Goal: Check status: Check status

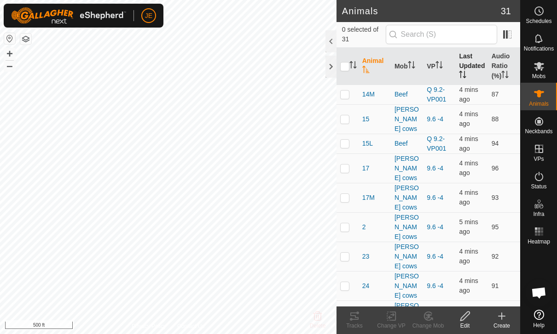
click at [469, 64] on th "Last Updated" at bounding box center [471, 66] width 32 height 37
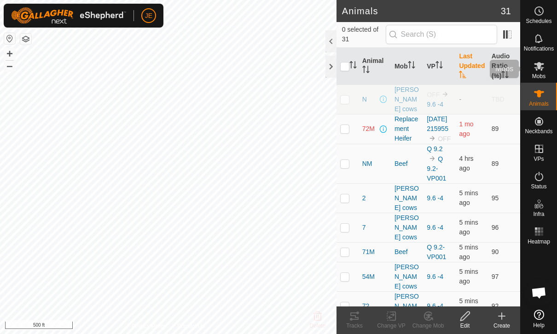
click at [544, 72] on es-mob-svg-icon at bounding box center [538, 66] width 17 height 15
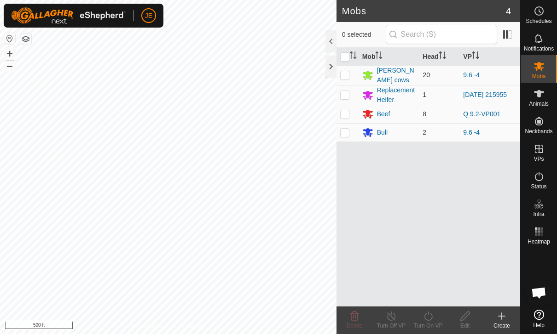
click at [346, 73] on p-checkbox at bounding box center [344, 74] width 9 height 7
checkbox input "true"
click at [433, 315] on icon at bounding box center [428, 316] width 12 height 11
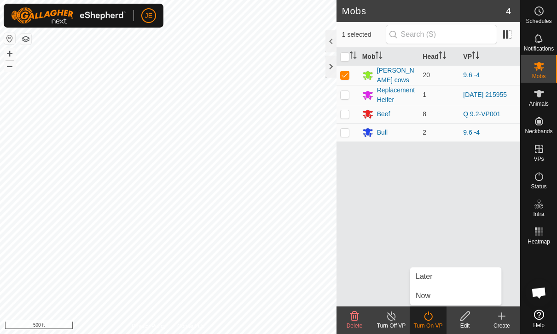
click at [428, 319] on icon at bounding box center [428, 316] width 12 height 11
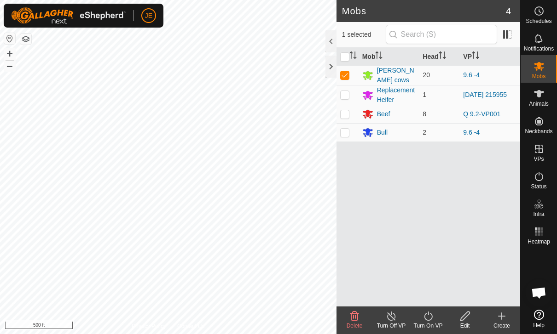
click at [428, 310] on div "Turn On VP" at bounding box center [427, 321] width 37 height 28
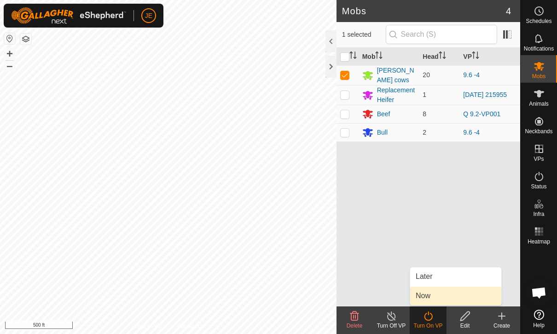
click at [440, 293] on link "Now" at bounding box center [455, 296] width 91 height 18
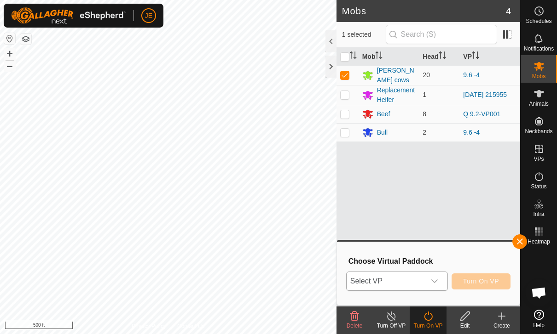
click at [420, 279] on span "Select VP" at bounding box center [385, 281] width 79 height 18
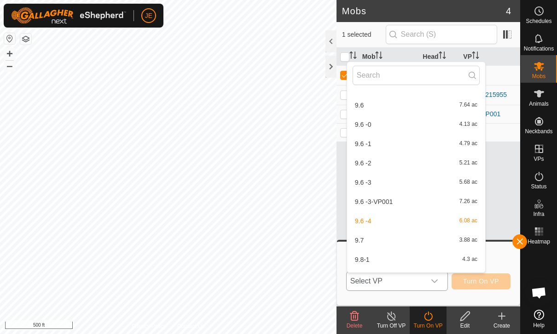
scroll to position [207, 0]
click at [388, 199] on span "9.6 -3-VP001" at bounding box center [374, 201] width 38 height 6
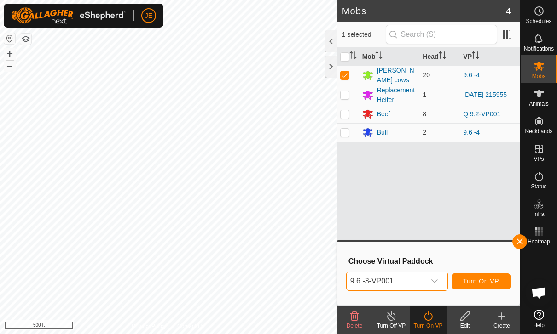
click at [488, 280] on span "Turn On VP" at bounding box center [481, 281] width 36 height 7
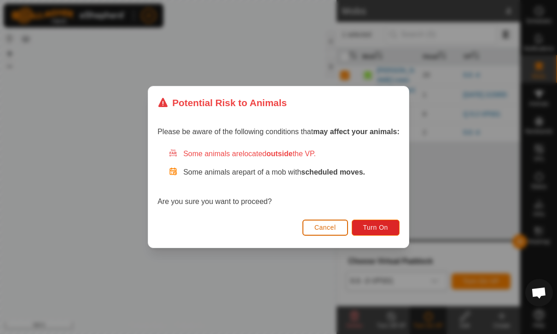
click at [384, 221] on button "Turn On" at bounding box center [375, 228] width 48 height 16
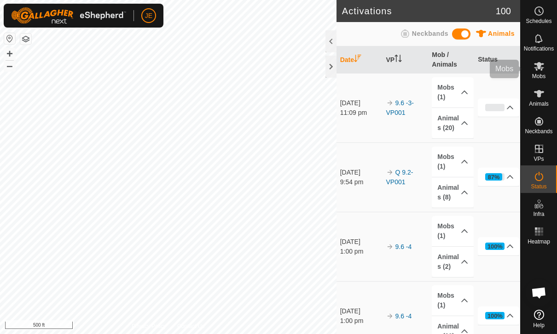
click at [539, 77] on span "Mobs" at bounding box center [538, 77] width 13 height 6
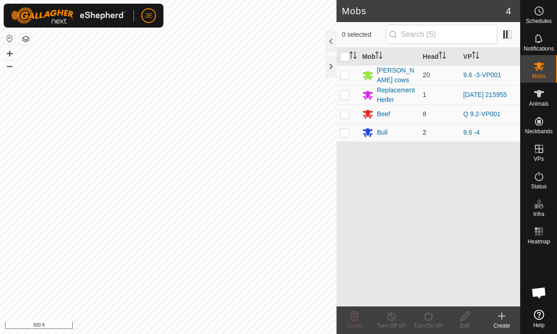
click at [351, 134] on td at bounding box center [347, 132] width 22 height 18
checkbox input "true"
click at [430, 314] on icon at bounding box center [428, 316] width 12 height 11
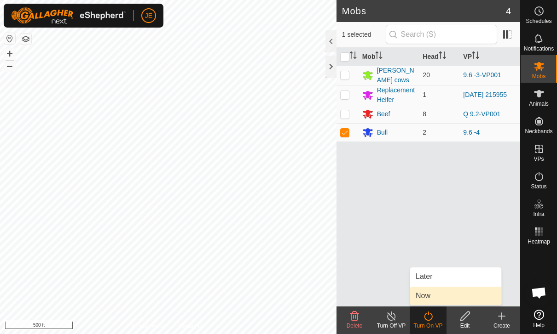
click at [437, 293] on link "Now" at bounding box center [455, 296] width 91 height 18
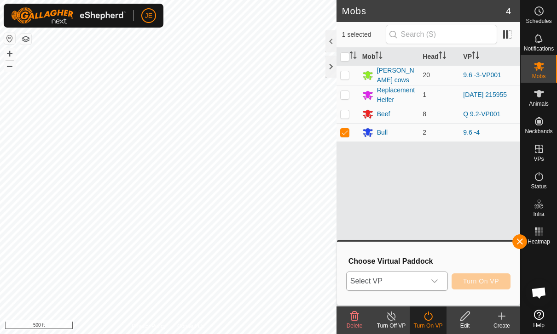
click at [411, 280] on span "Select VP" at bounding box center [385, 281] width 79 height 18
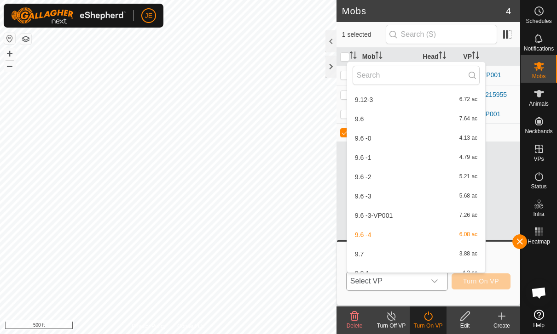
scroll to position [194, 0]
click at [388, 214] on span "9.6 -3-VP001" at bounding box center [374, 215] width 38 height 6
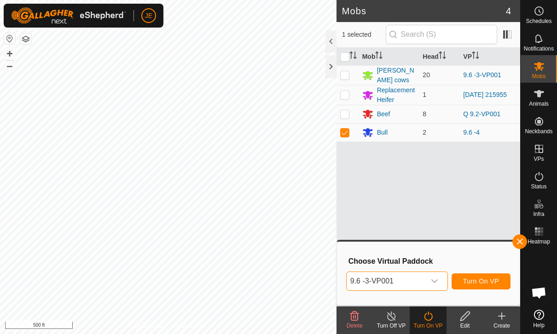
click at [486, 279] on span "Turn On VP" at bounding box center [481, 281] width 36 height 7
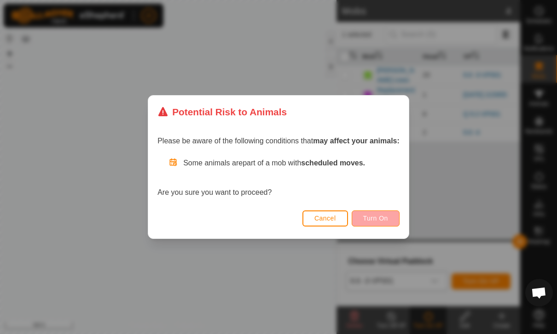
click at [391, 222] on button "Turn On" at bounding box center [375, 219] width 48 height 16
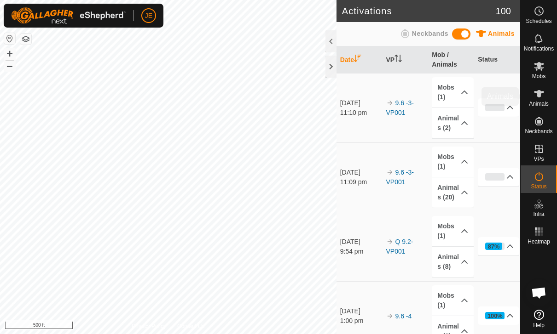
click at [543, 88] on es-animals-svg-icon at bounding box center [538, 93] width 17 height 15
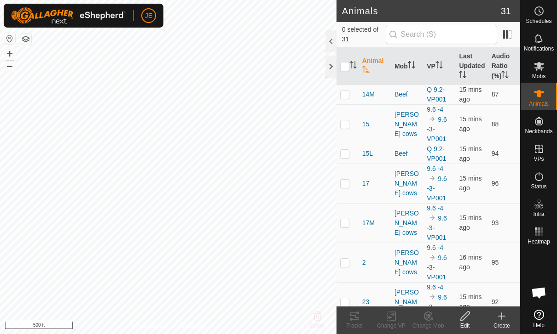
click at [542, 98] on icon at bounding box center [538, 93] width 11 height 11
click at [473, 64] on th "Last Updated" at bounding box center [471, 66] width 32 height 37
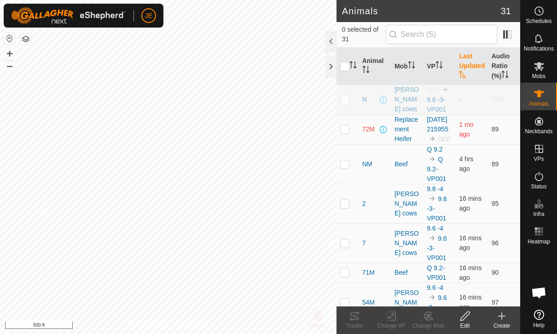
click at [473, 65] on th "Last Updated" at bounding box center [471, 66] width 32 height 37
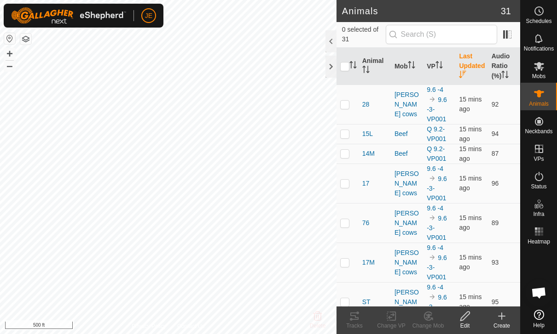
click at [476, 63] on th "Last Updated" at bounding box center [471, 66] width 32 height 37
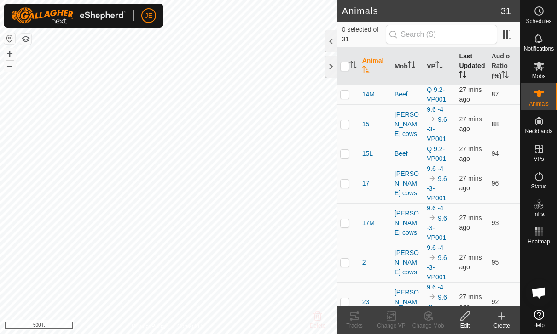
click at [473, 63] on th "Last Updated" at bounding box center [471, 66] width 32 height 37
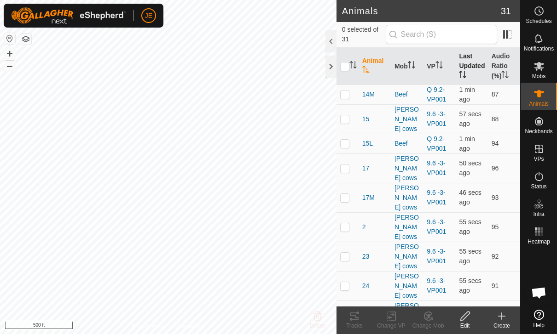
click at [473, 60] on th "Last Updated" at bounding box center [471, 66] width 32 height 37
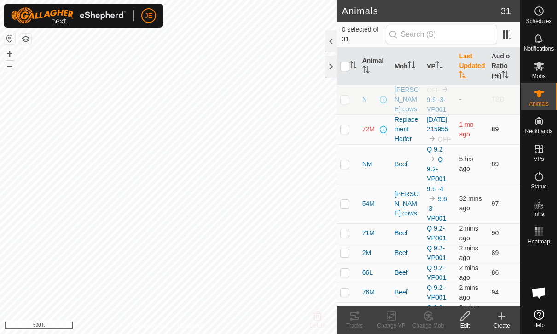
click at [478, 144] on td "1 mo ago" at bounding box center [471, 130] width 32 height 30
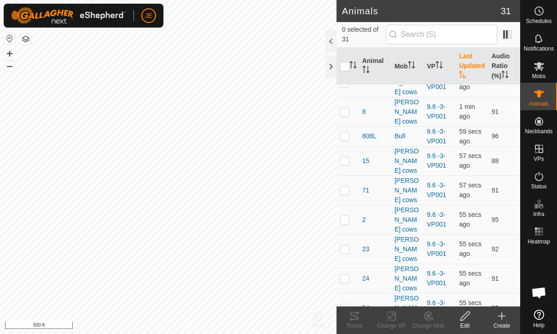
scroll to position [481, 0]
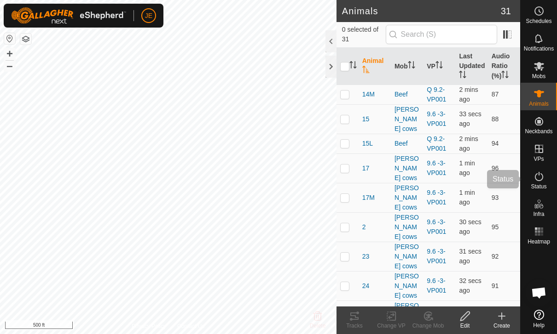
click at [540, 183] on es-activation-svg-icon at bounding box center [538, 176] width 17 height 15
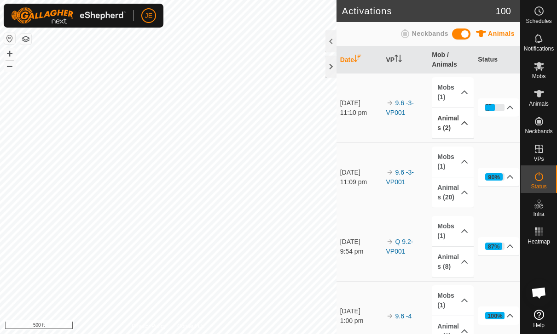
click at [460, 123] on icon at bounding box center [463, 123] width 7 height 7
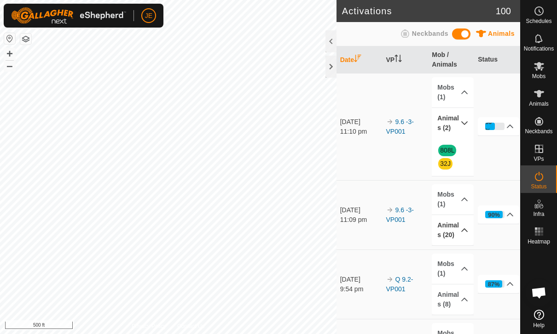
click at [455, 235] on p-accordion-header "Animals (20)" at bounding box center [452, 230] width 41 height 30
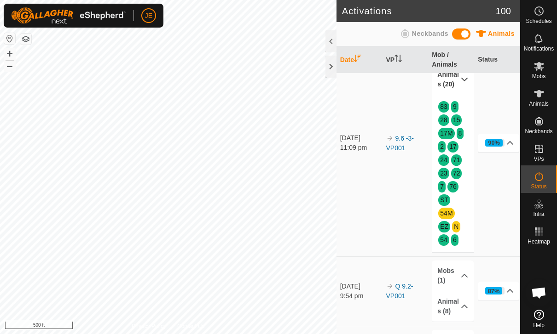
scroll to position [148, 0]
